Goal: Transaction & Acquisition: Purchase product/service

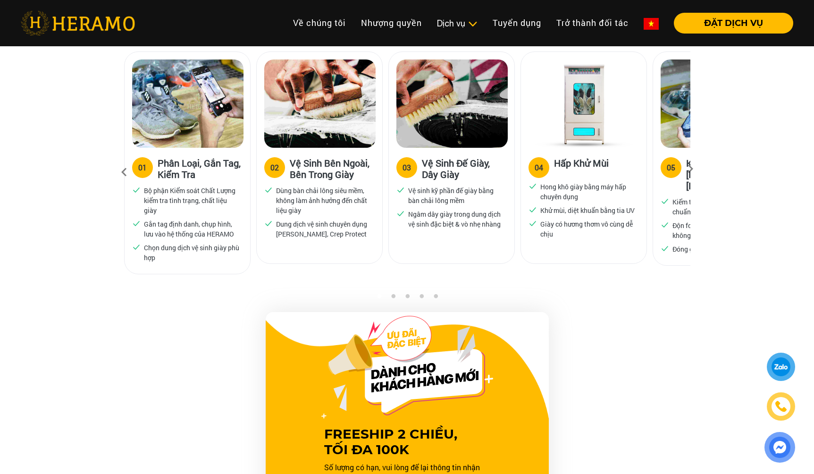
scroll to position [627, 0]
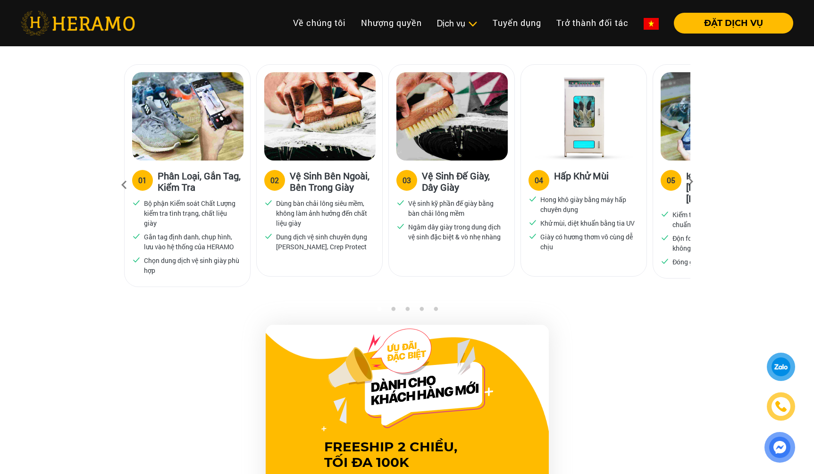
click at [689, 182] on icon at bounding box center [690, 185] width 17 height 6
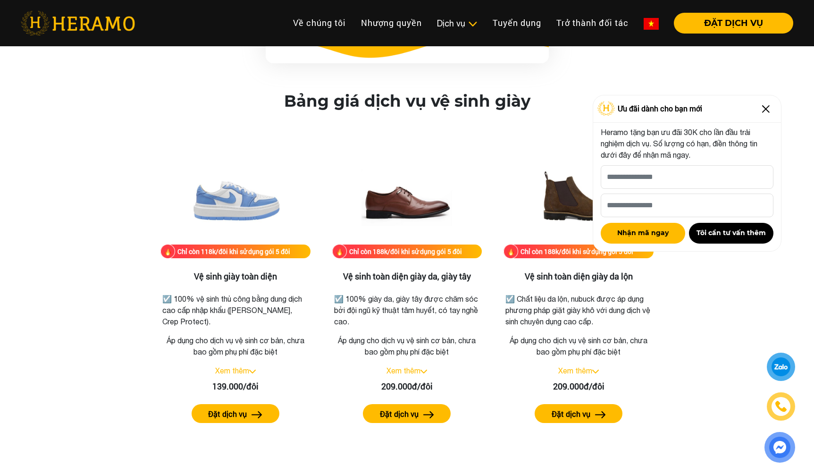
scroll to position [1251, 0]
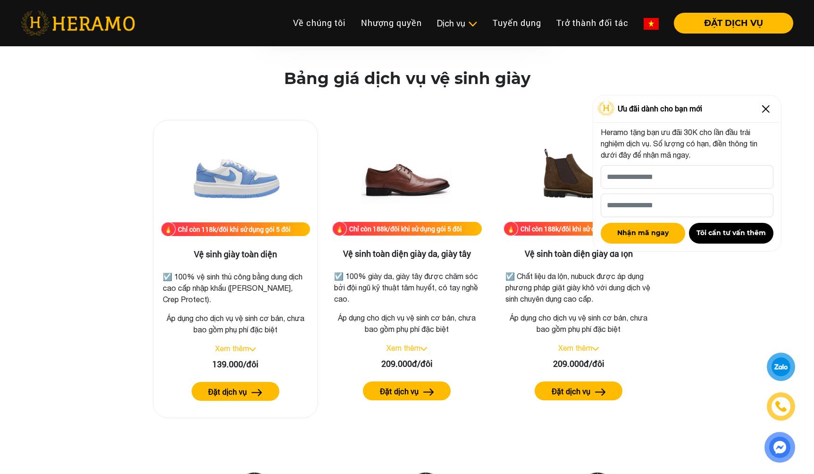
click at [223, 350] on link "Xem thêm" at bounding box center [232, 348] width 34 height 8
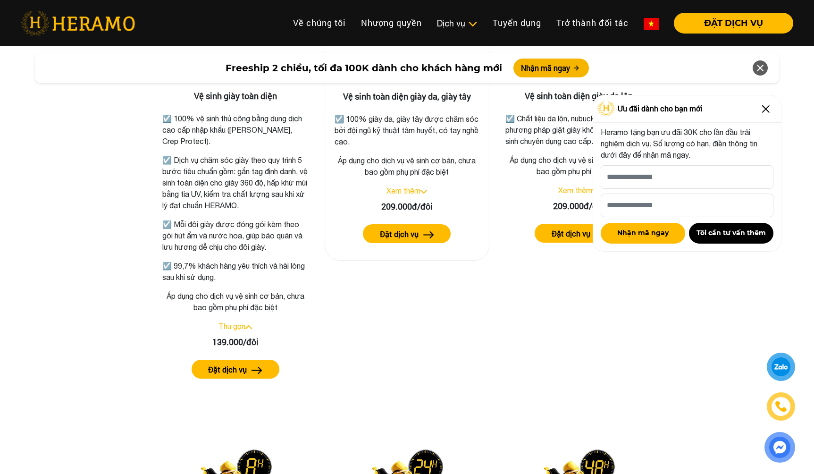
scroll to position [1408, 0]
click at [766, 106] on img at bounding box center [766, 108] width 15 height 15
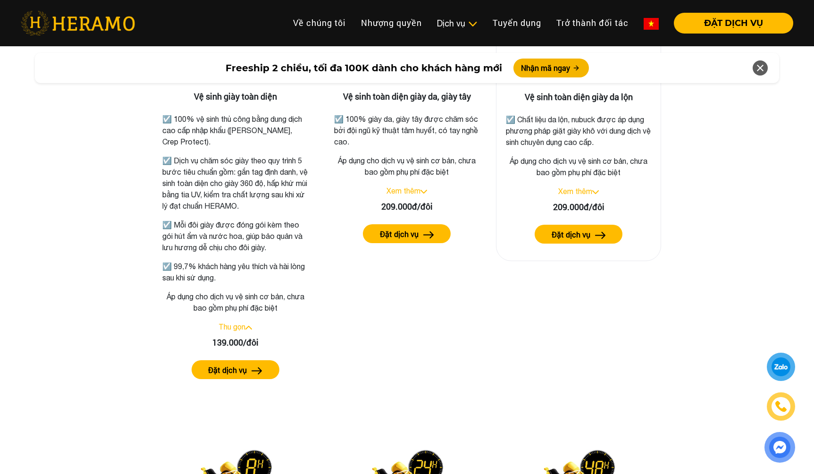
click at [594, 192] on img at bounding box center [595, 192] width 7 height 4
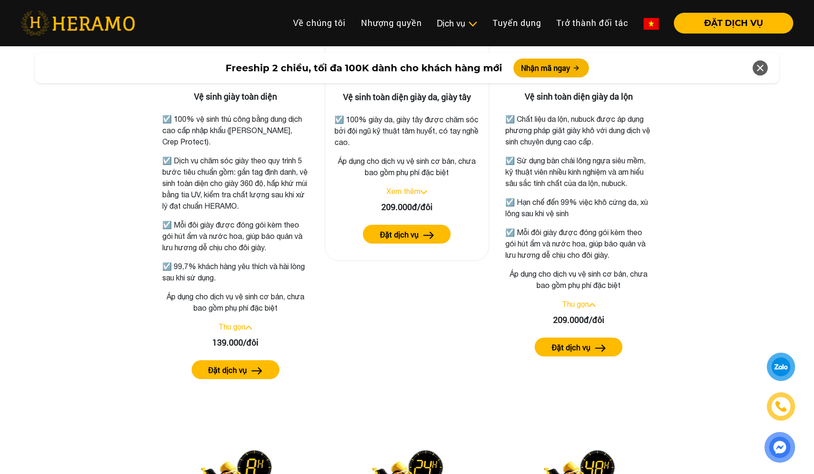
click at [421, 190] on link "Xem thêm" at bounding box center [404, 191] width 34 height 8
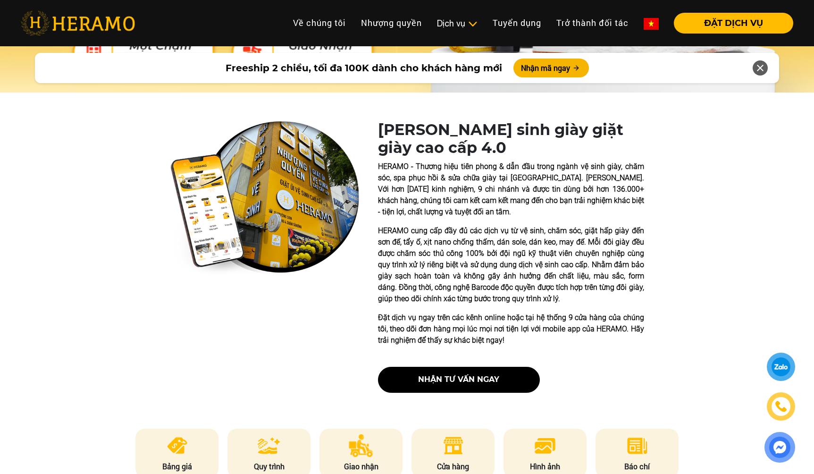
scroll to position [0, 0]
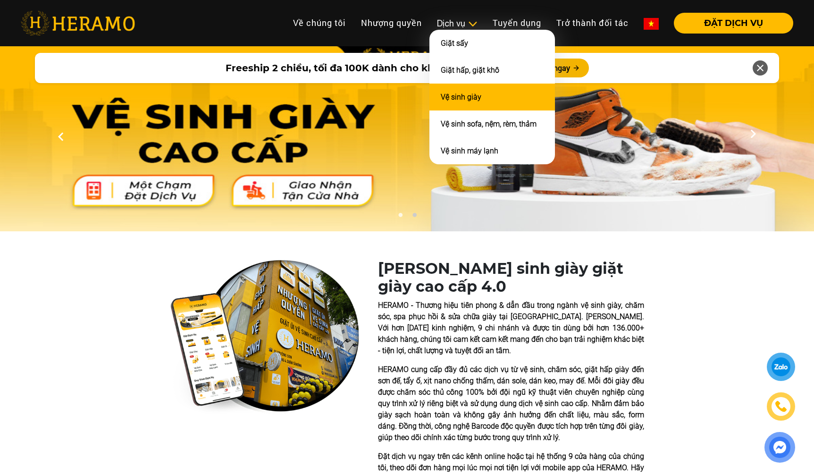
click at [490, 95] on li "Vệ sinh giày" at bounding box center [493, 97] width 126 height 27
click at [458, 95] on link "Vệ sinh giày" at bounding box center [461, 97] width 41 height 9
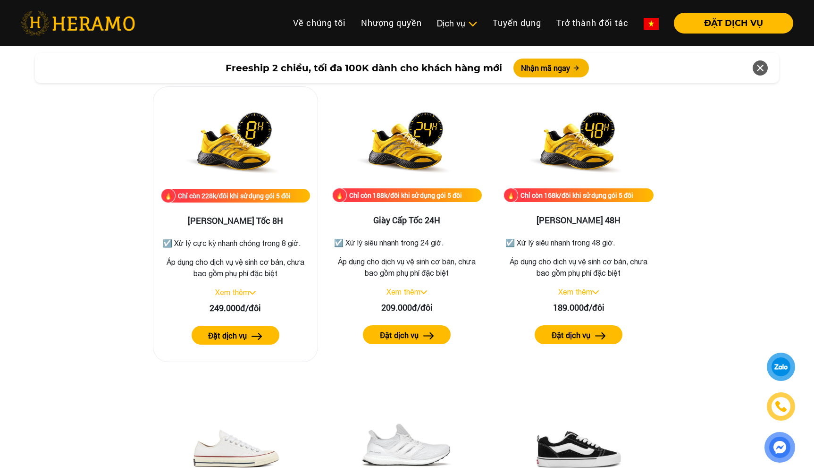
scroll to position [1784, 0]
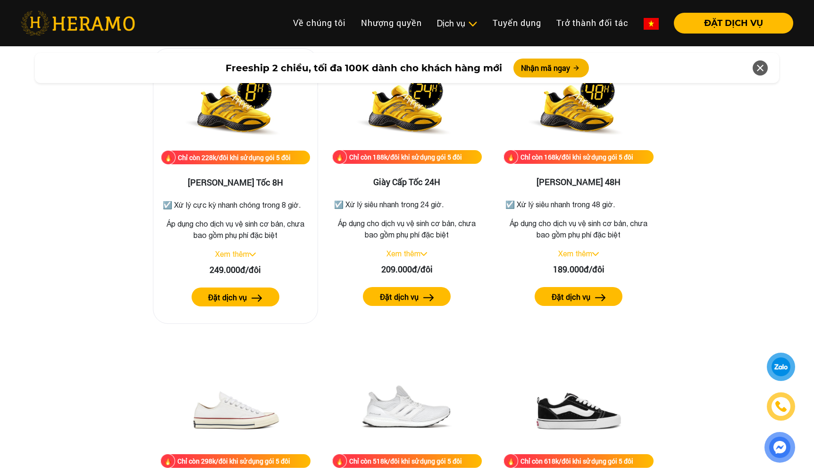
click at [243, 252] on link "Xem thêm" at bounding box center [232, 254] width 34 height 8
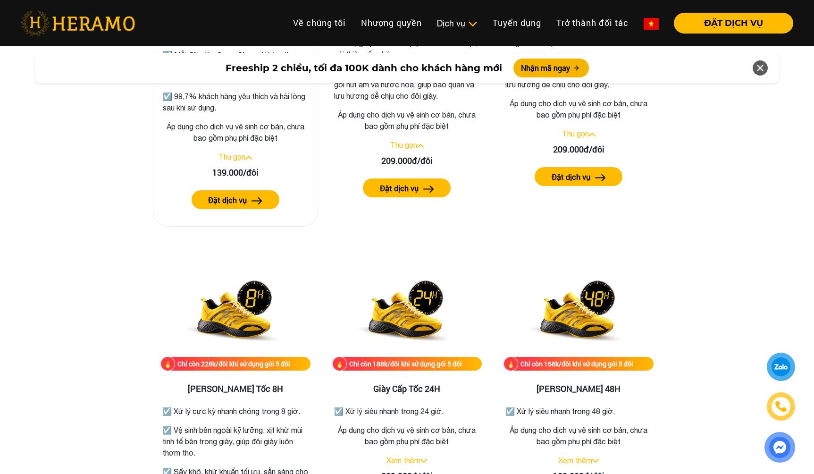
scroll to position [1579, 0]
click at [250, 199] on button "Đặt dịch vụ" at bounding box center [236, 199] width 88 height 19
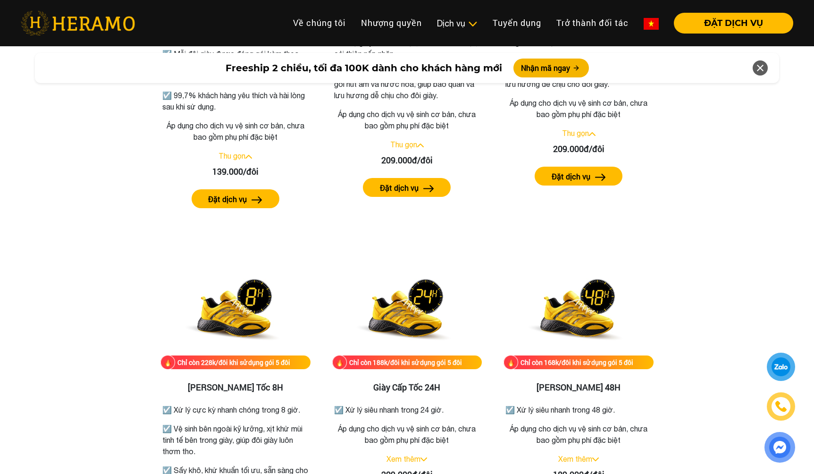
scroll to position [1688, 0]
